Goal: Task Accomplishment & Management: Use online tool/utility

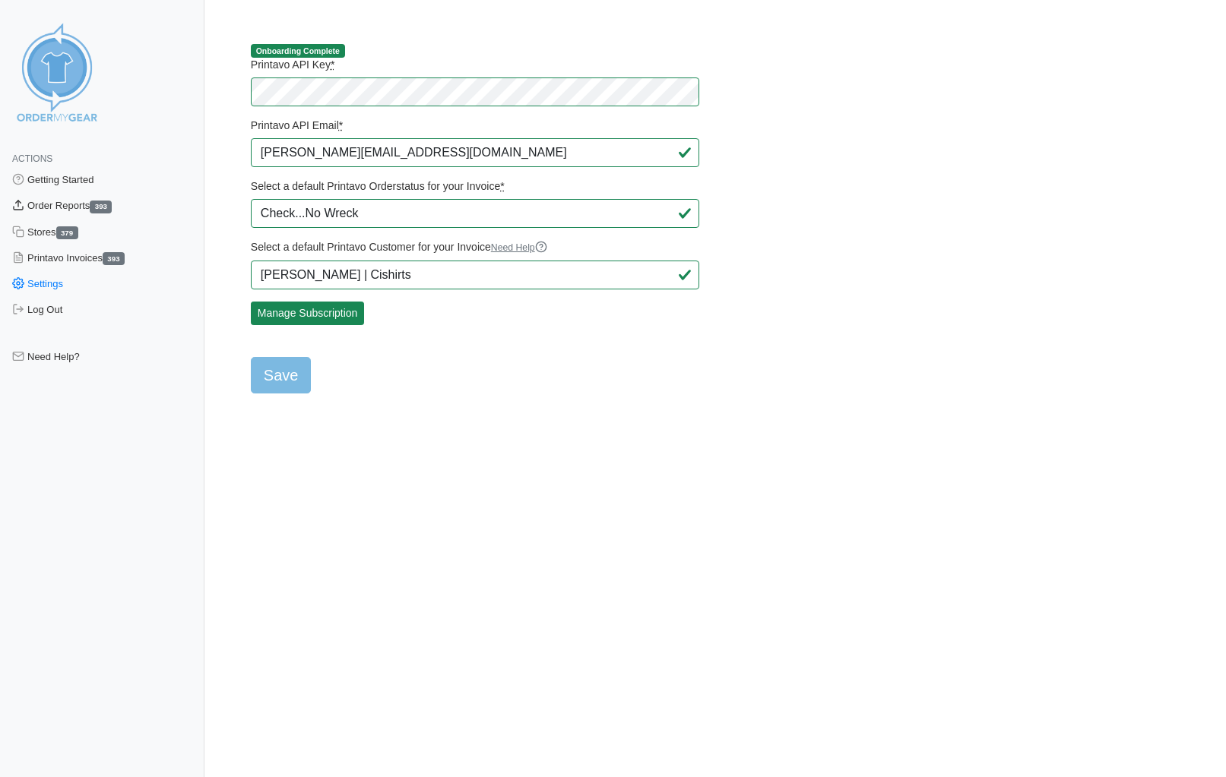
click at [76, 204] on link "Order Reports 393" at bounding box center [102, 206] width 204 height 26
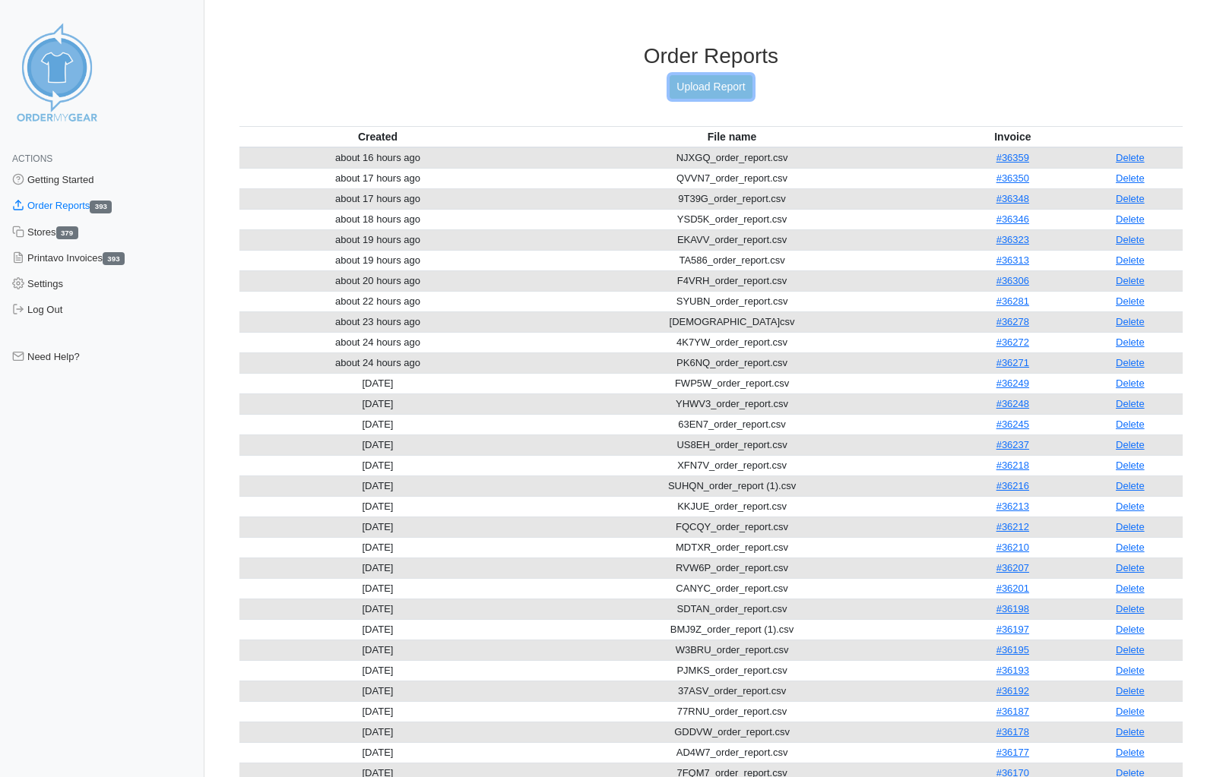
click at [729, 85] on link "Upload Report" at bounding box center [711, 87] width 82 height 24
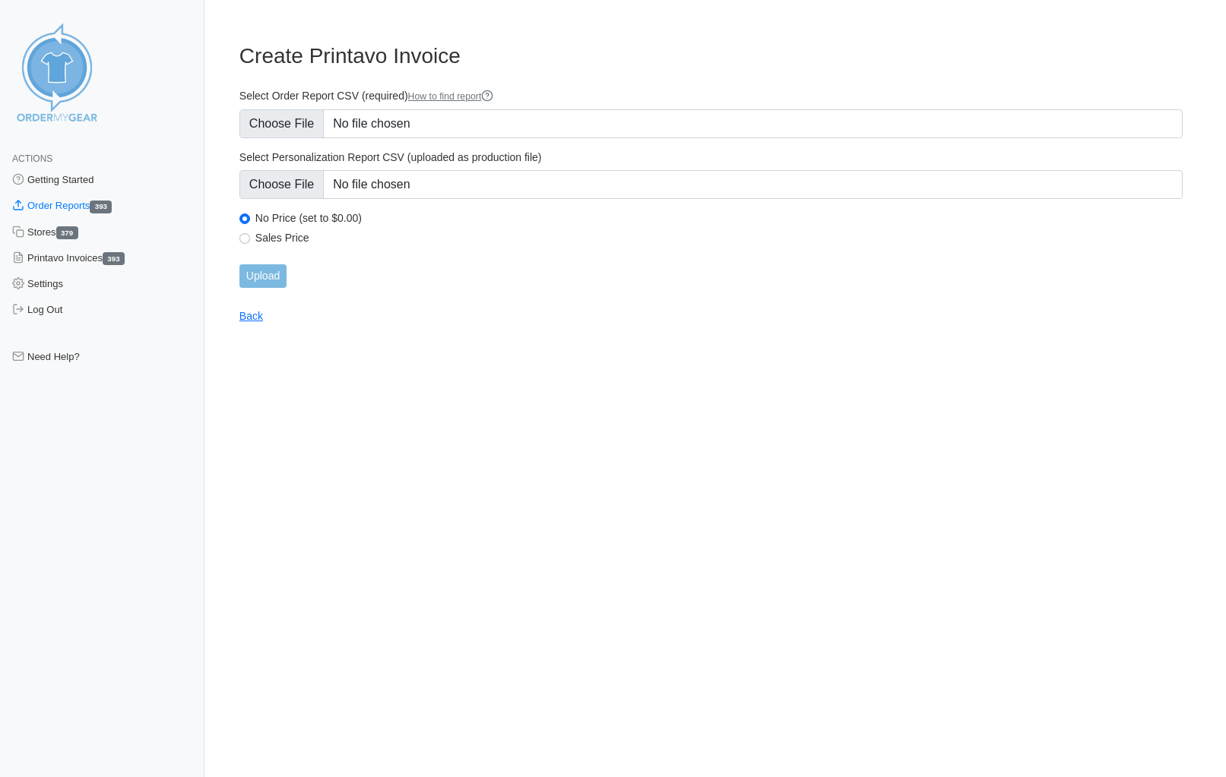
type input "C:\fakepath\2G94G_order_report.csv"
click at [269, 278] on input "Upload" at bounding box center [262, 276] width 47 height 24
